Goal: Transaction & Acquisition: Obtain resource

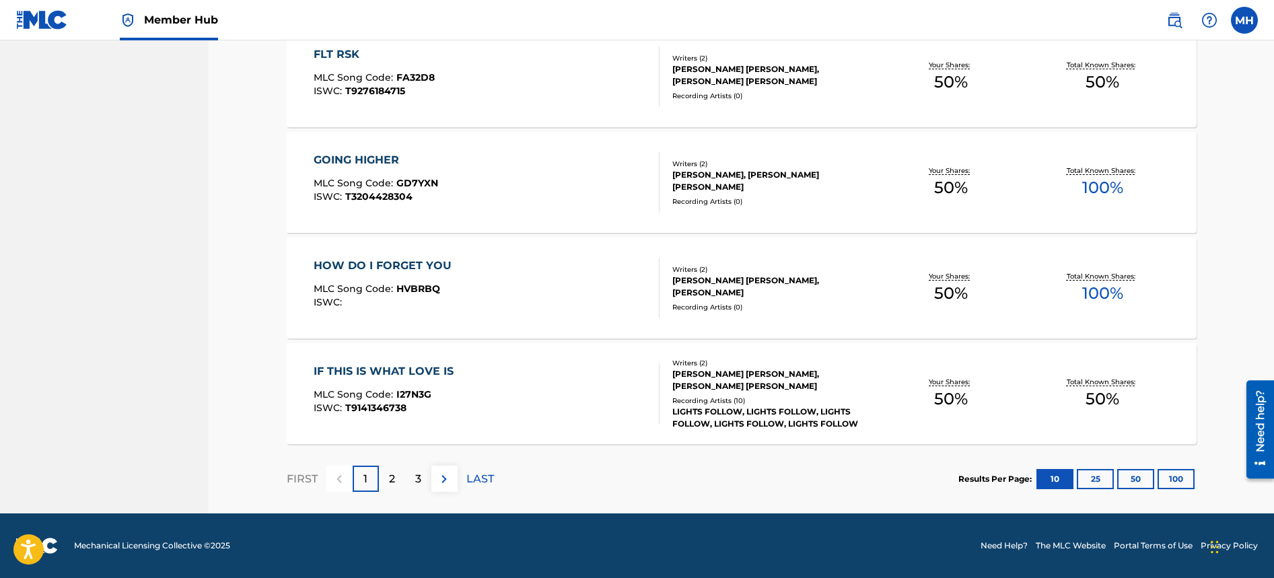
click at [393, 478] on p "2" at bounding box center [392, 479] width 6 height 16
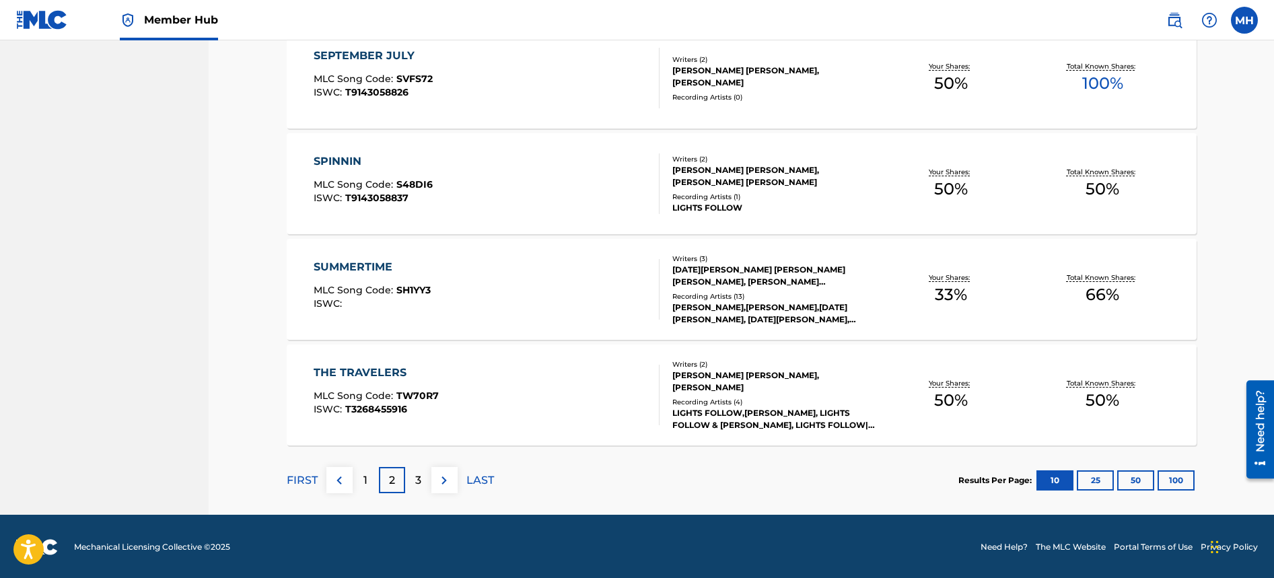
scroll to position [962, 0]
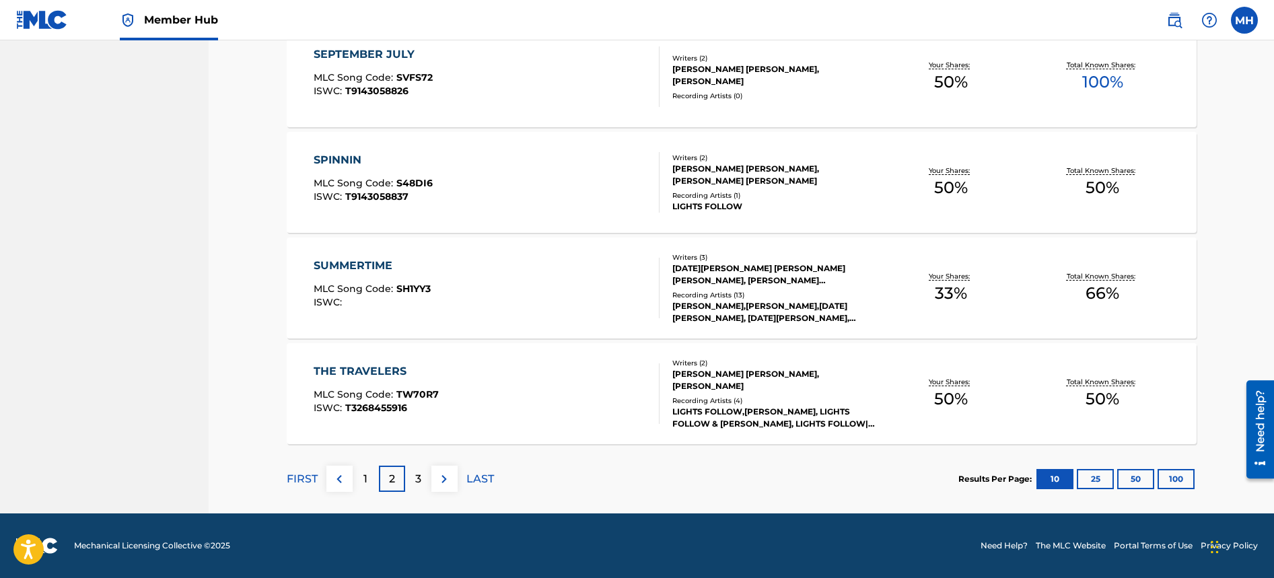
click at [416, 484] on p "3" at bounding box center [418, 479] width 6 height 16
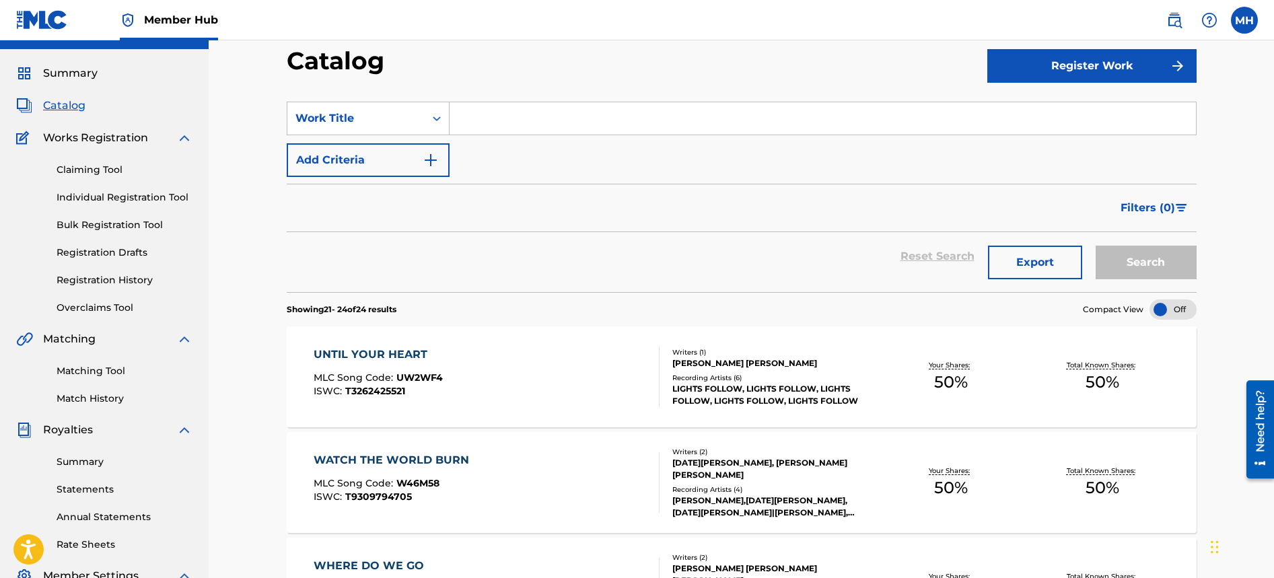
scroll to position [328, 0]
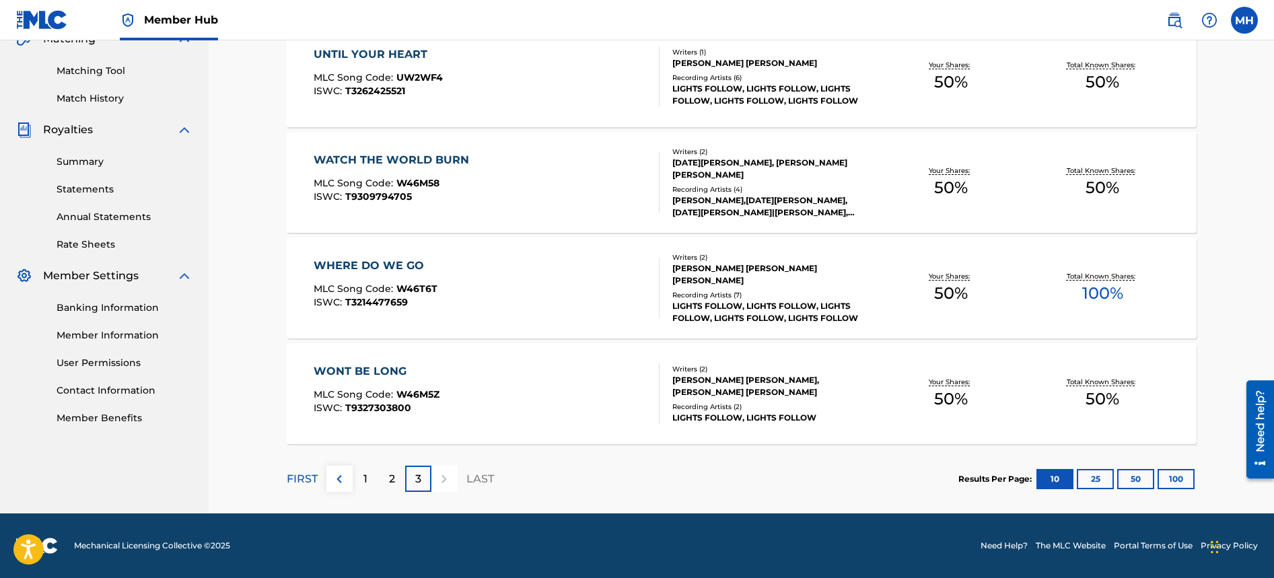
click at [446, 478] on div at bounding box center [444, 479] width 26 height 26
click at [487, 480] on p "LAST" at bounding box center [480, 479] width 28 height 16
click at [1176, 480] on button "100" at bounding box center [1175, 479] width 37 height 20
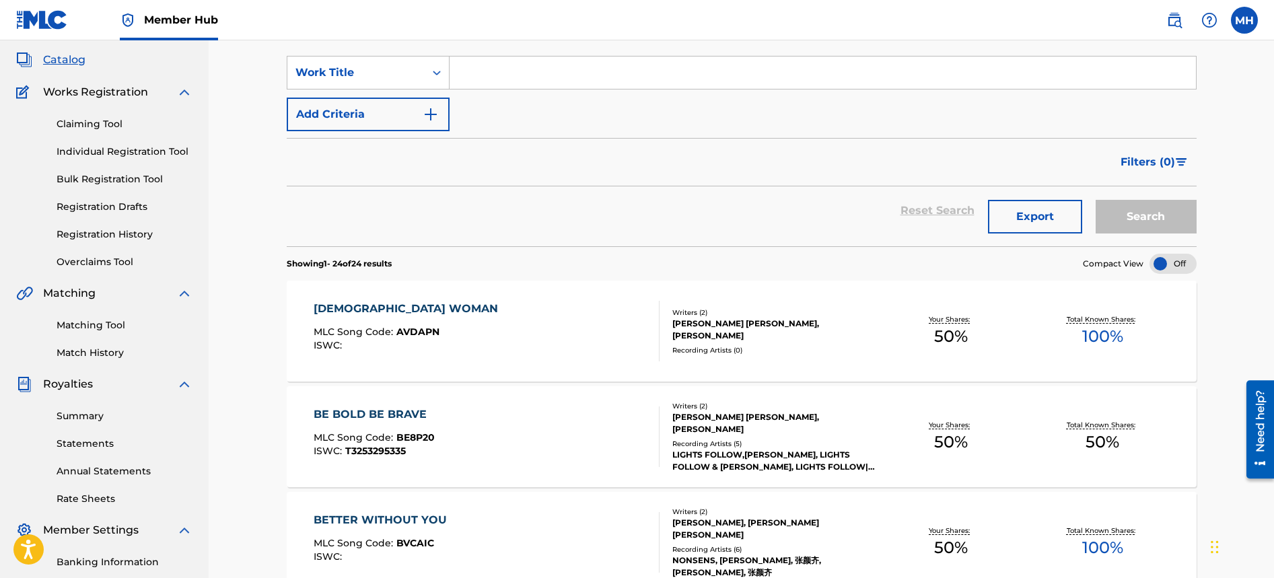
scroll to position [0, 0]
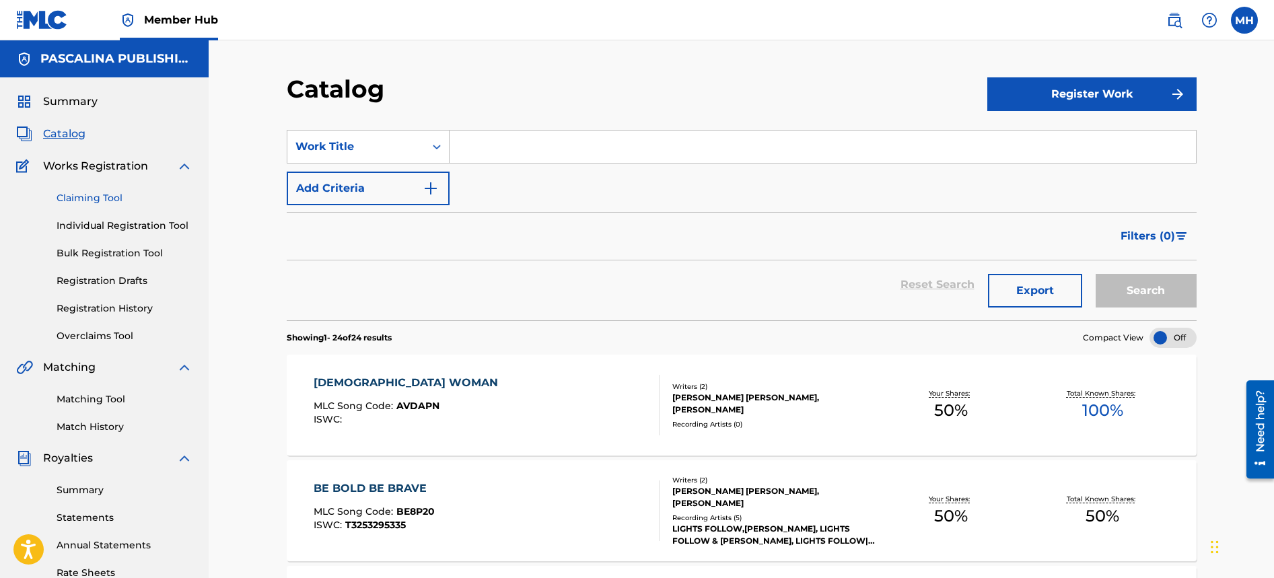
click at [118, 199] on link "Claiming Tool" at bounding box center [125, 198] width 136 height 14
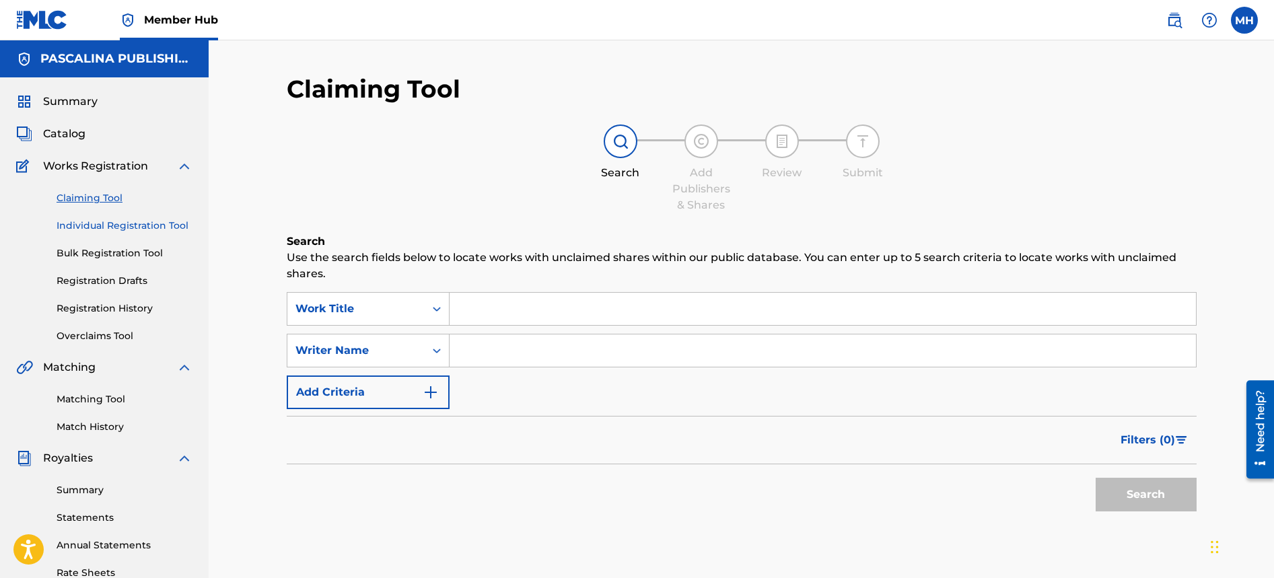
click at [144, 226] on link "Individual Registration Tool" at bounding box center [125, 226] width 136 height 14
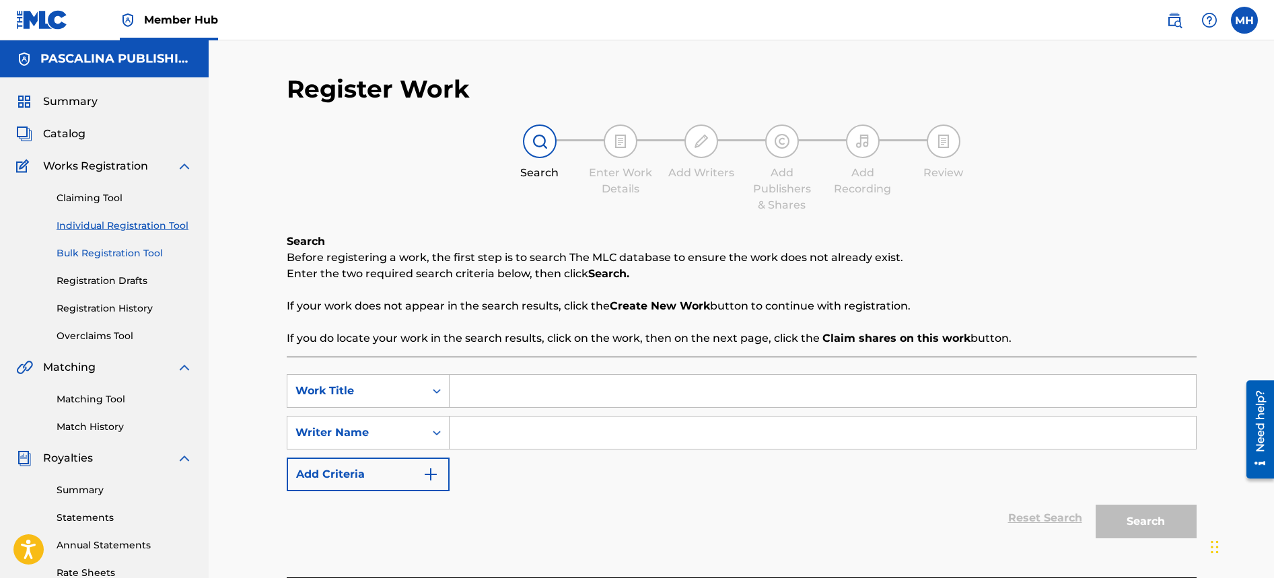
click at [142, 252] on link "Bulk Registration Tool" at bounding box center [125, 253] width 136 height 14
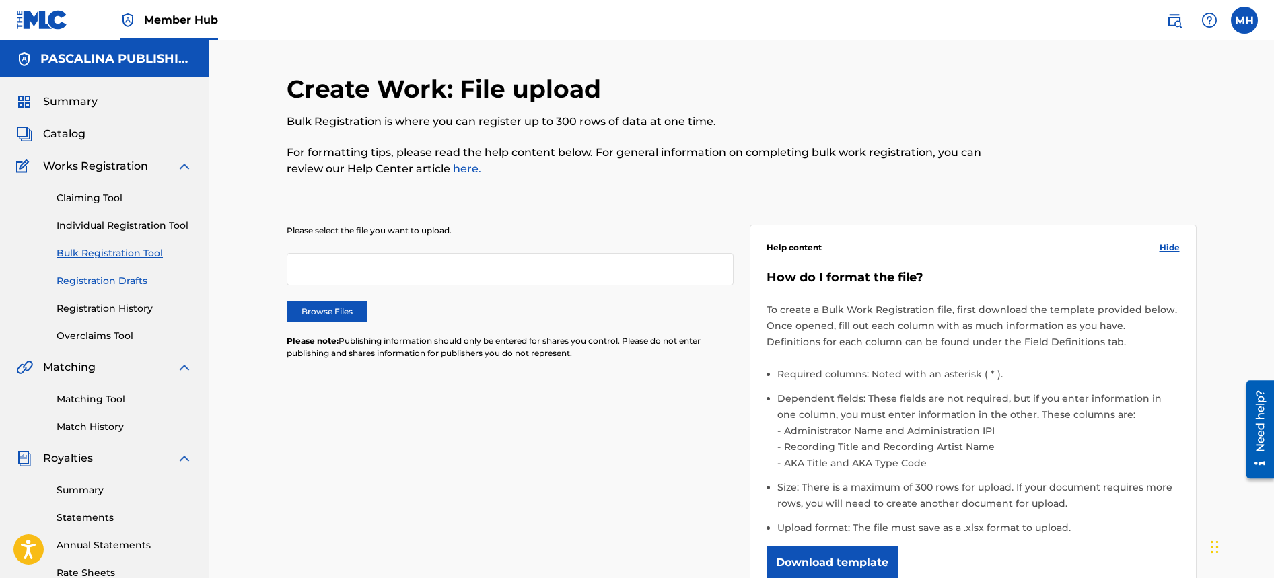
click at [122, 280] on link "Registration Drafts" at bounding box center [125, 281] width 136 height 14
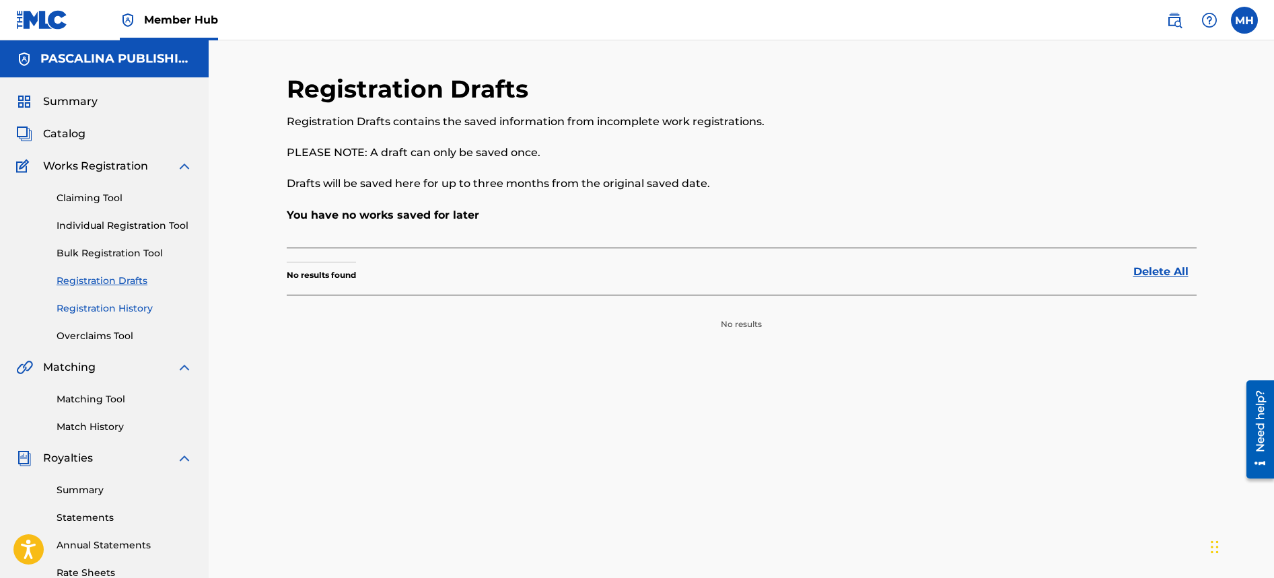
click at [123, 308] on link "Registration History" at bounding box center [125, 308] width 136 height 14
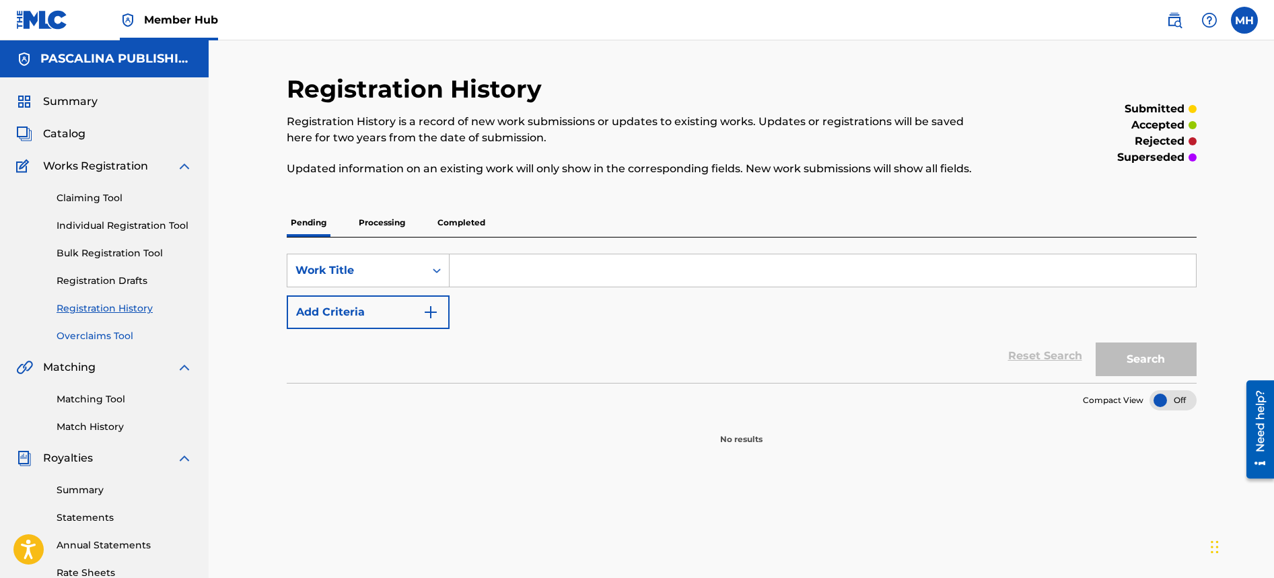
click at [118, 334] on link "Overclaims Tool" at bounding box center [125, 336] width 136 height 14
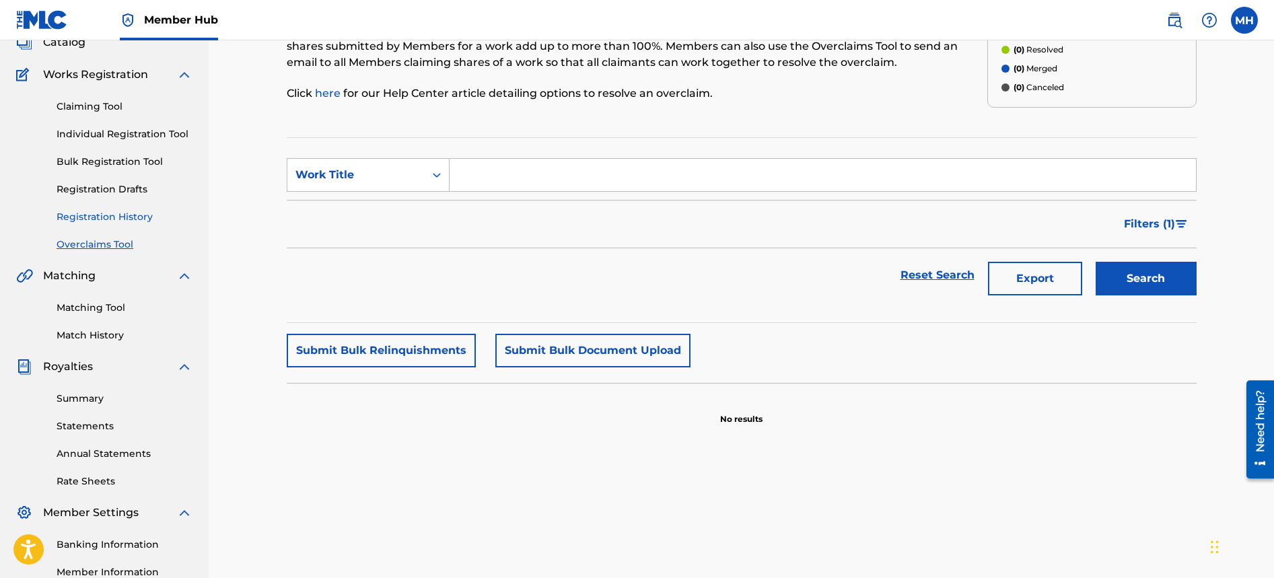
scroll to position [131, 0]
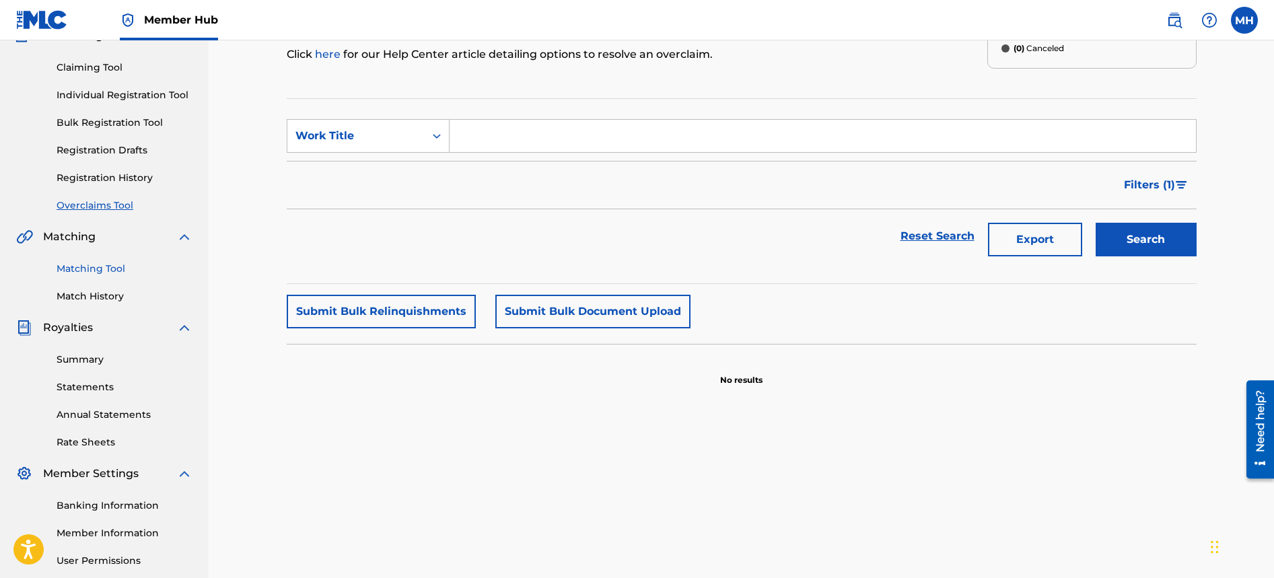
click at [94, 267] on link "Matching Tool" at bounding box center [125, 269] width 136 height 14
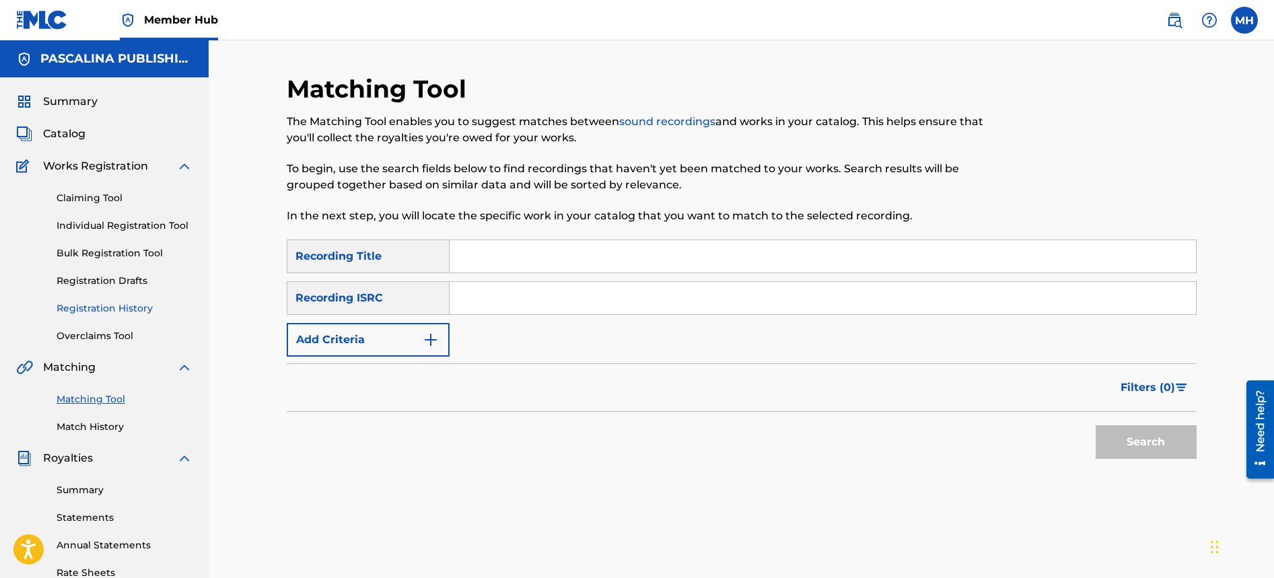
drag, startPoint x: 94, startPoint y: 303, endPoint x: 89, endPoint y: 309, distance: 8.1
click at [94, 303] on link "Registration History" at bounding box center [125, 308] width 136 height 14
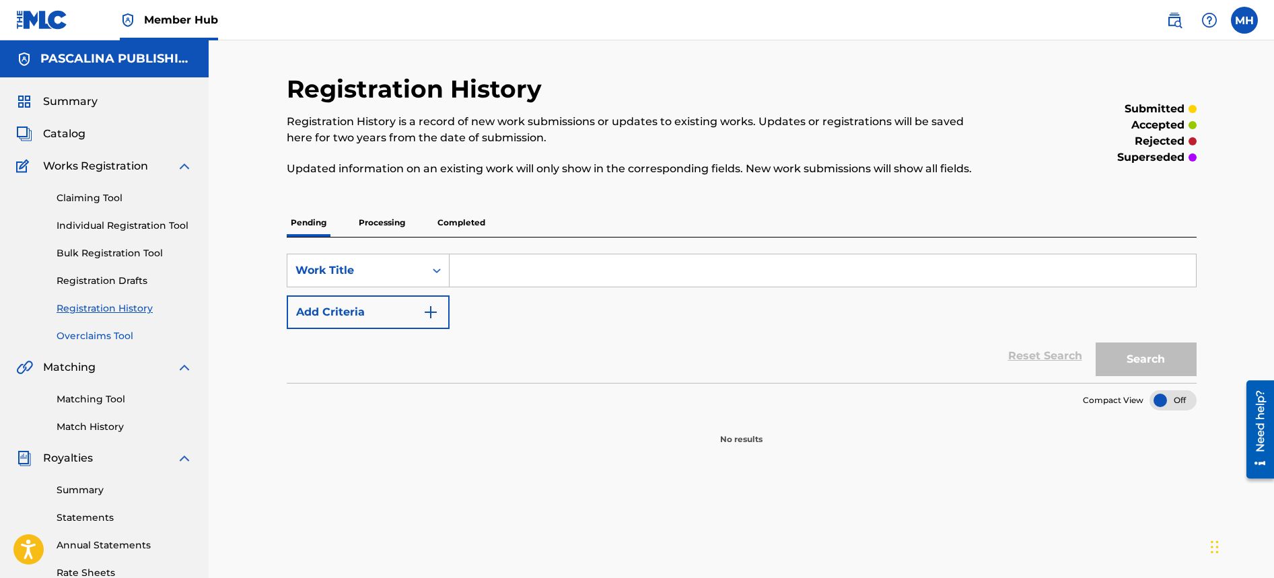
click at [105, 336] on link "Overclaims Tool" at bounding box center [125, 336] width 136 height 14
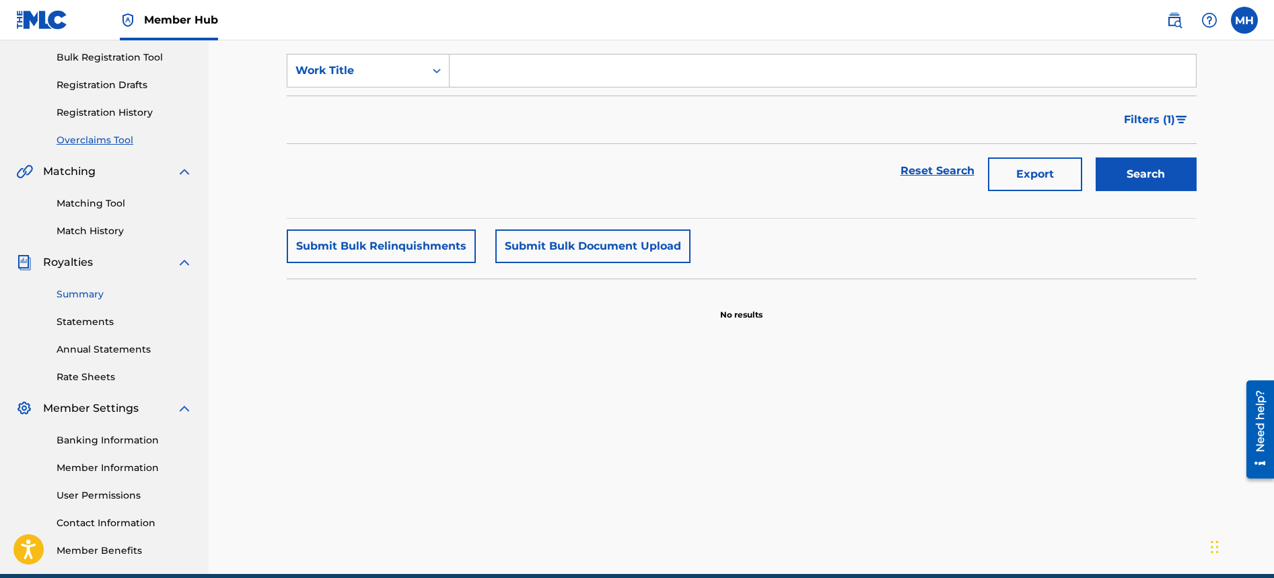
scroll to position [197, 0]
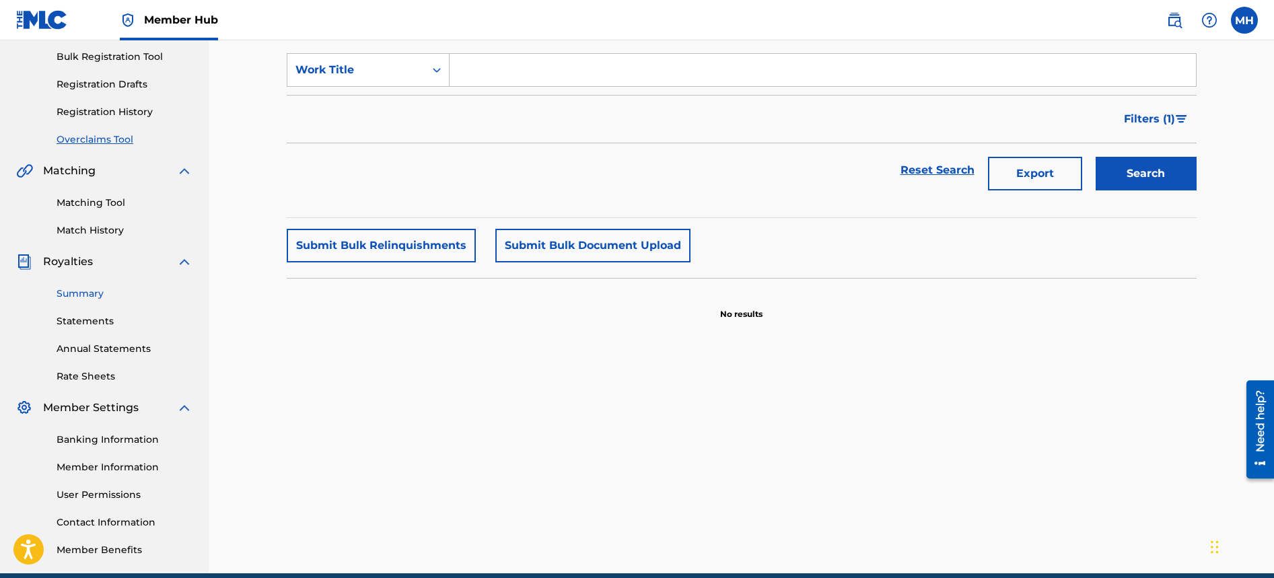
click at [100, 295] on link "Summary" at bounding box center [125, 294] width 136 height 14
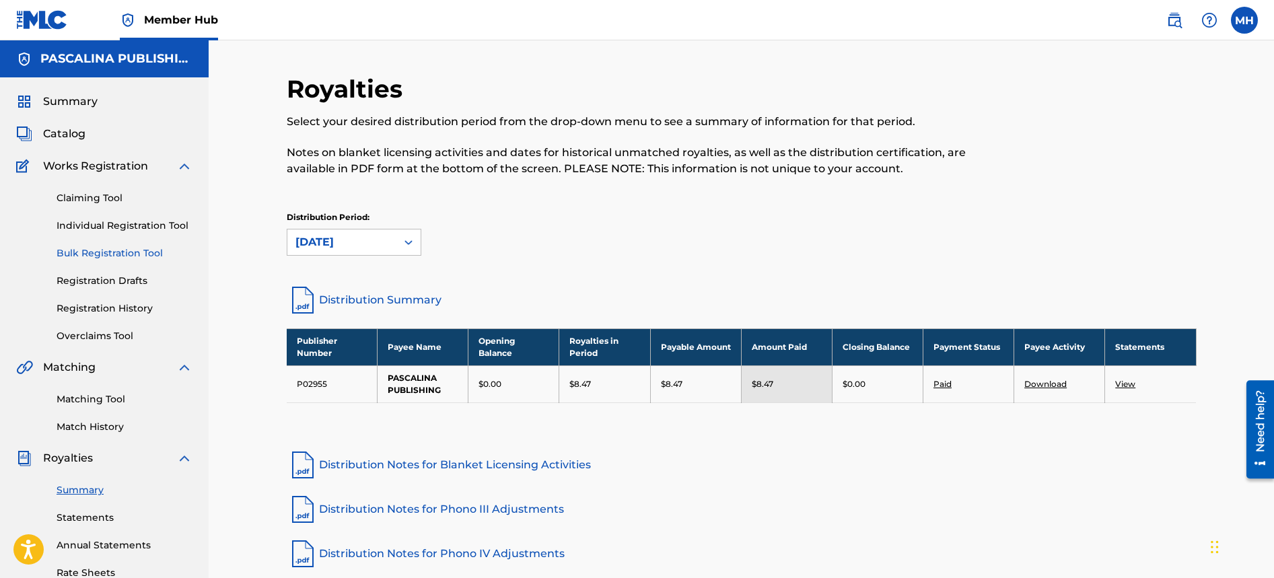
click at [110, 254] on link "Bulk Registration Tool" at bounding box center [125, 253] width 136 height 14
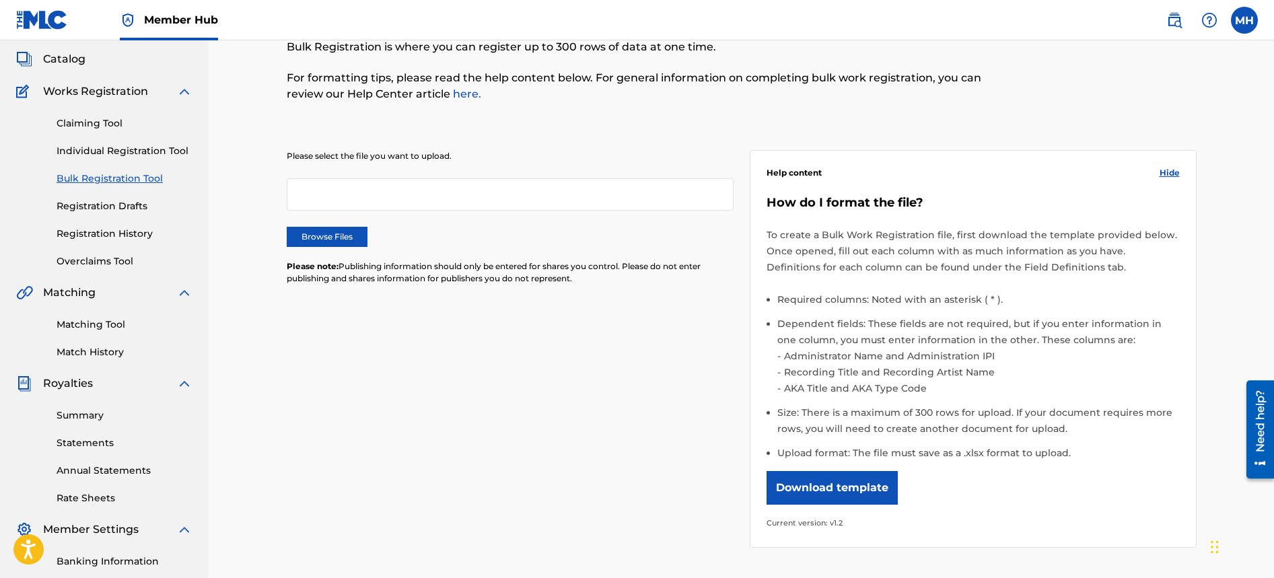
scroll to position [79, 0]
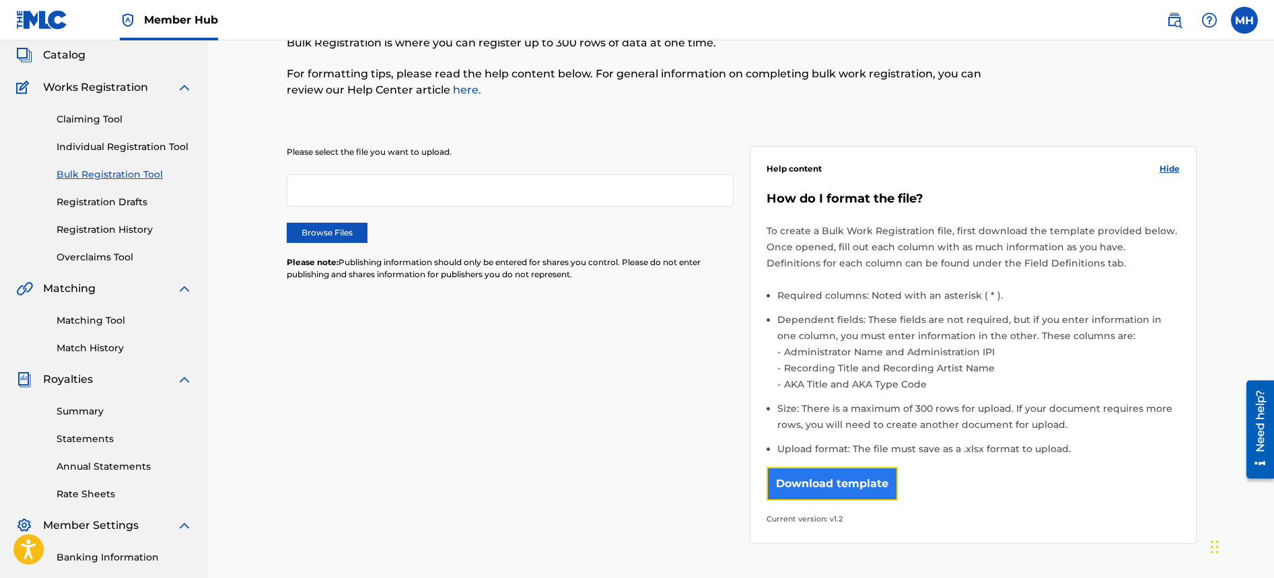
click at [855, 485] on button "Download template" at bounding box center [832, 484] width 131 height 34
